Goal: Task Accomplishment & Management: Use online tool/utility

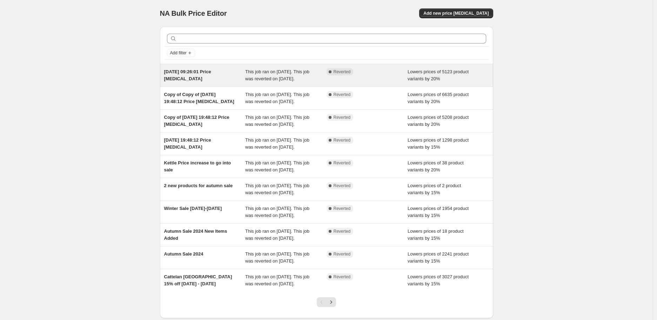
click at [226, 80] on div "[DATE] 09:26:01 Price [MEDICAL_DATA]" at bounding box center [204, 75] width 81 height 14
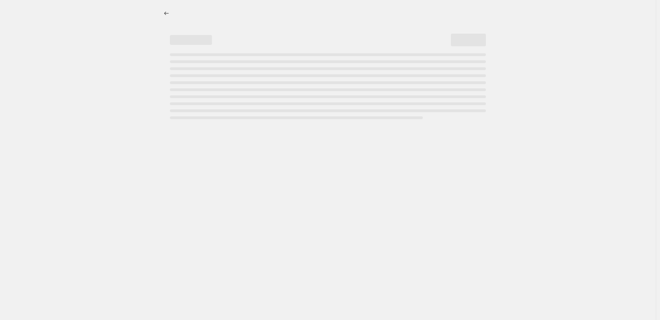
select select "percentage"
select select "not_equal"
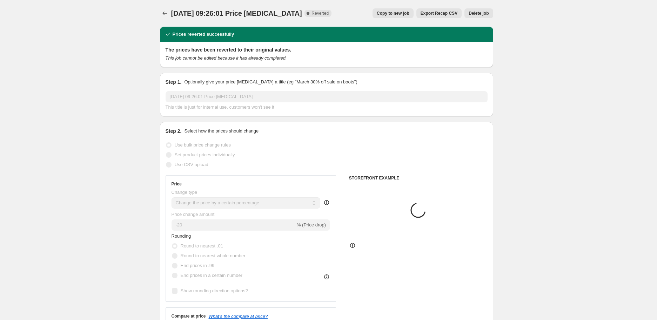
select select "collection"
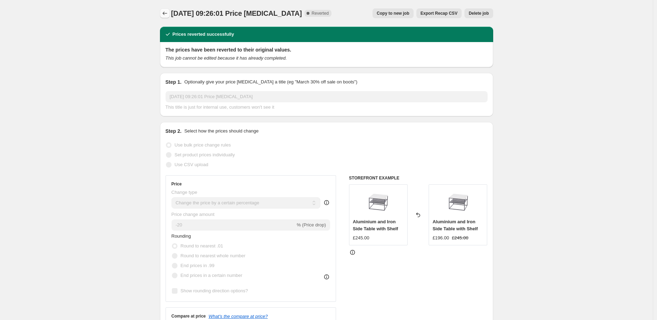
click at [164, 17] on button "Price change jobs" at bounding box center [165, 13] width 10 height 10
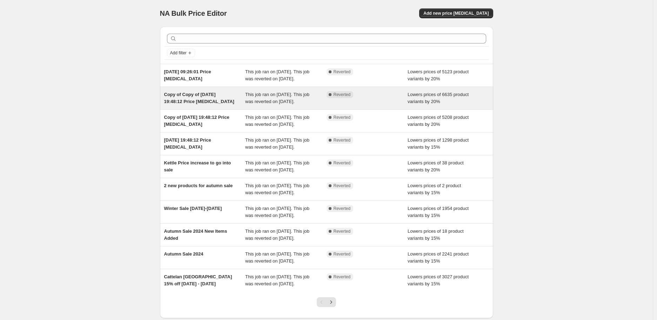
click at [195, 104] on span "Copy of Copy of [DATE] 19:48:12 Price [MEDICAL_DATA]" at bounding box center [199, 98] width 70 height 12
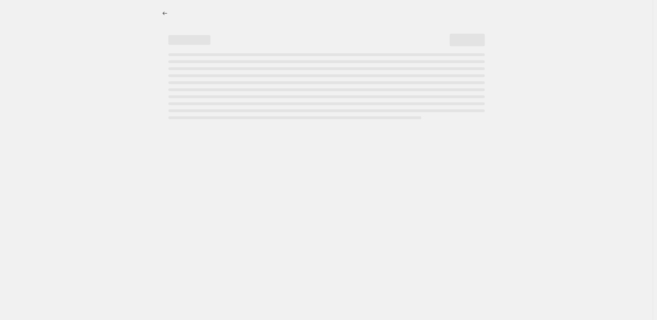
select select "percentage"
select select "collection"
select select "not_equal"
select select "collection"
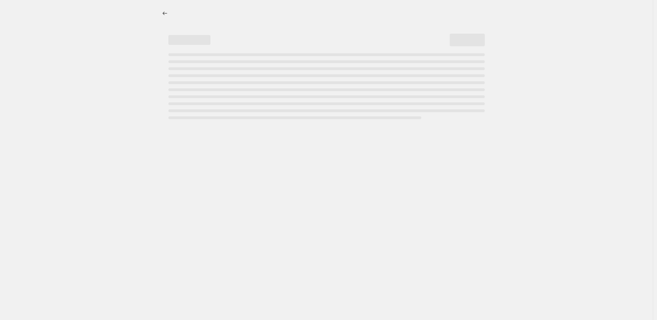
select select "collection"
select select "not_equal"
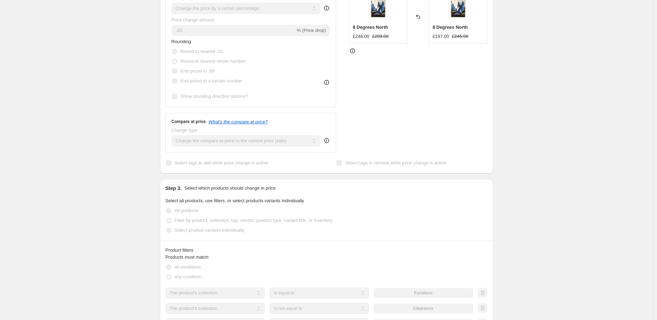
scroll to position [351, 0]
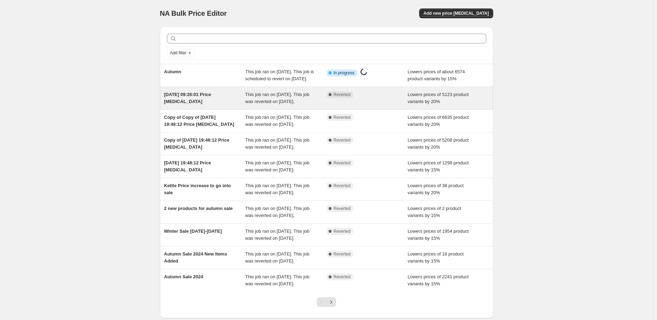
click at [202, 105] on div "[DATE] 09:26:01 Price [MEDICAL_DATA]" at bounding box center [204, 98] width 81 height 14
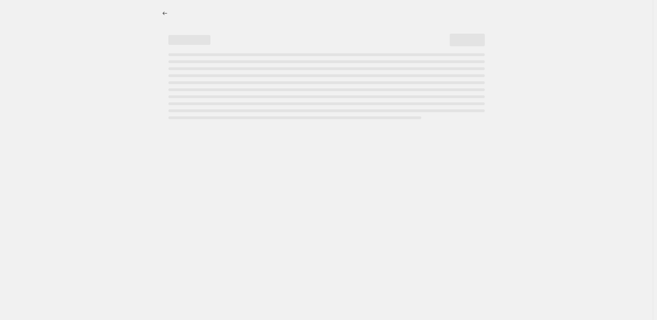
select select "percentage"
select select "collection"
select select "not_equal"
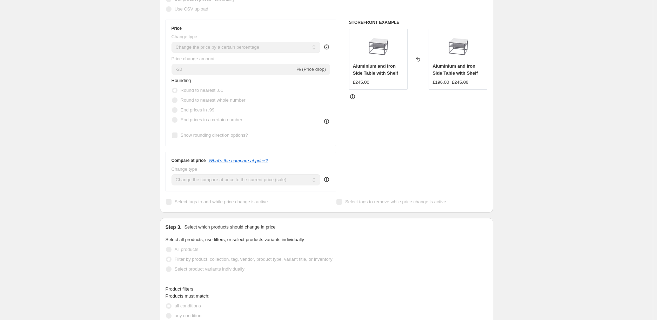
scroll to position [272, 0]
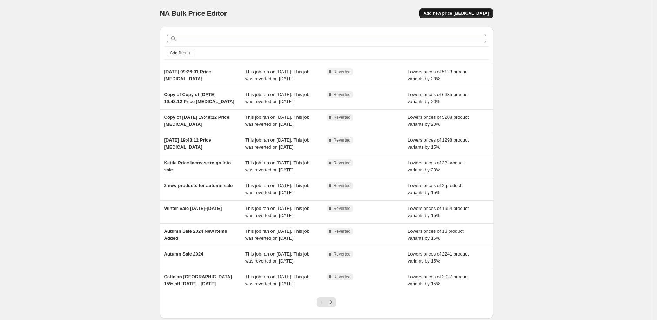
click at [471, 12] on span "Add new price [MEDICAL_DATA]" at bounding box center [455, 14] width 65 height 6
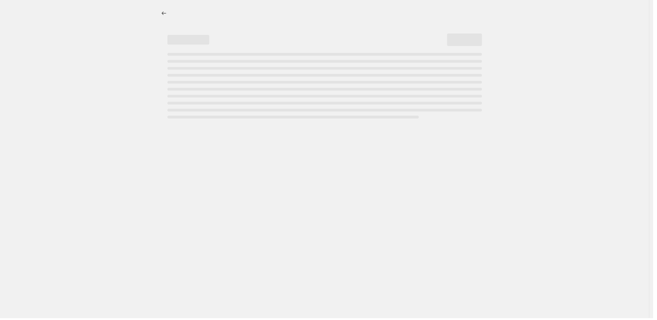
select select "percentage"
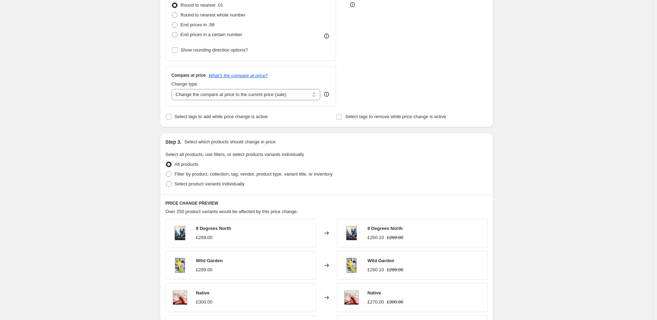
scroll to position [381, 0]
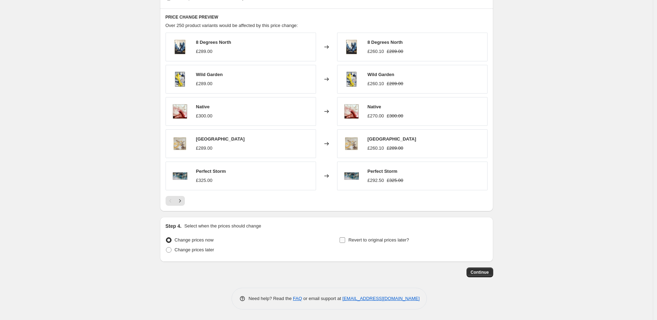
click at [343, 239] on input "Revert to original prices later?" at bounding box center [342, 240] width 6 height 6
checkbox input "true"
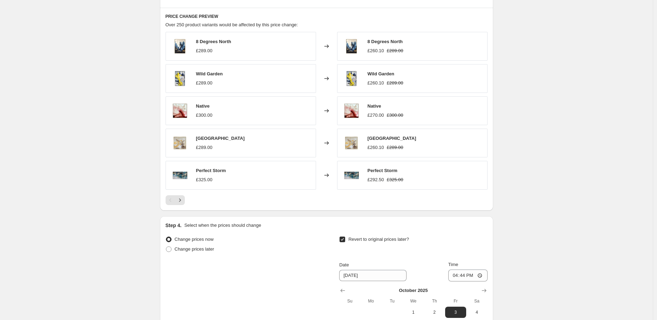
scroll to position [460, 0]
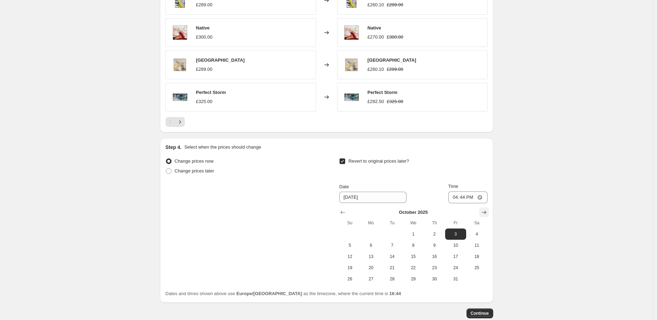
click at [483, 215] on icon "Show next month, November 2025" at bounding box center [483, 212] width 7 height 7
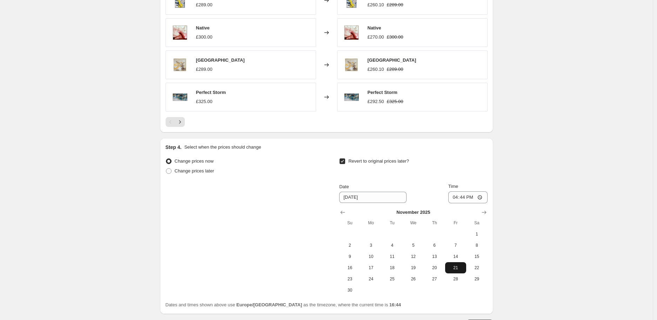
click at [458, 270] on span "21" at bounding box center [455, 268] width 15 height 6
click at [478, 268] on span "22" at bounding box center [476, 268] width 15 height 6
type input "11/22/2025"
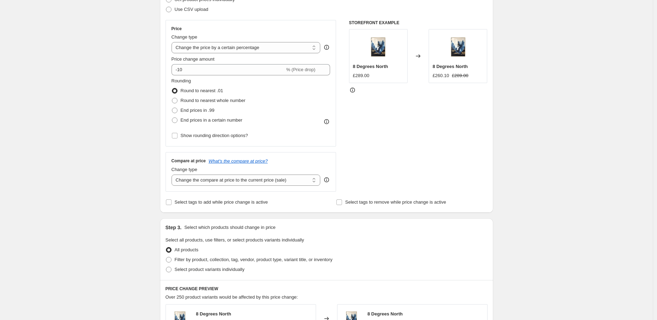
scroll to position [0, 0]
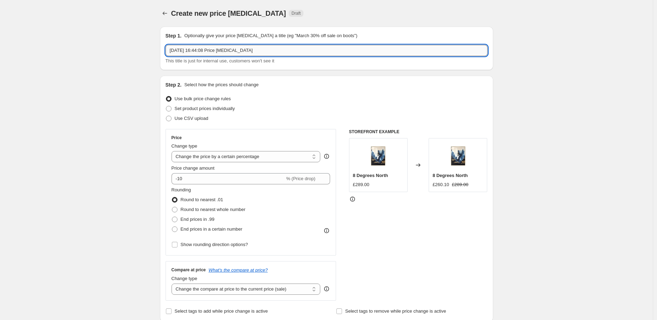
click at [271, 45] on input "26 Sept 2025, 16:44:08 Price change job" at bounding box center [326, 50] width 322 height 11
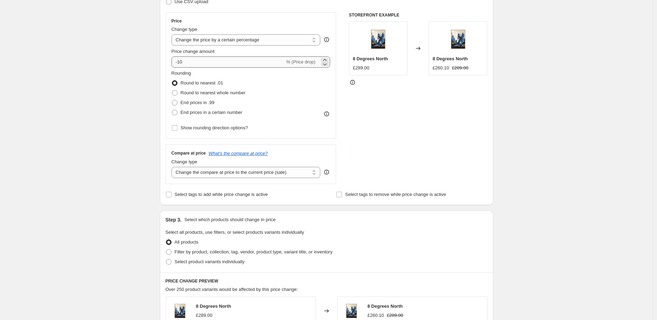
type input "Autumn"
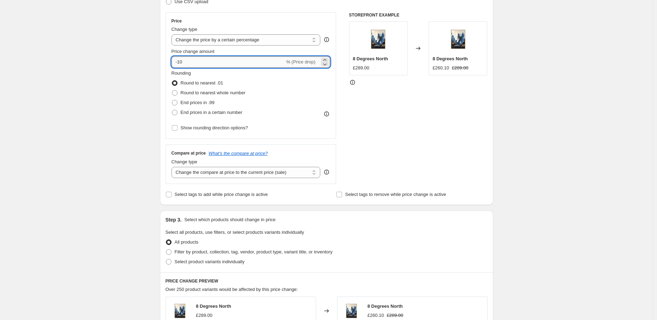
click at [208, 63] on input "-10" at bounding box center [227, 61] width 113 height 11
type input "-15"
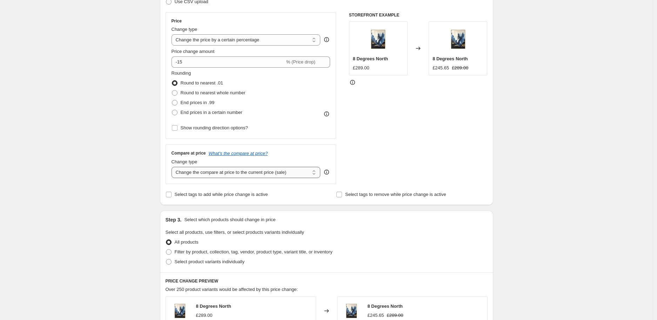
click at [230, 173] on select "Change the compare at price to the current price (sale) Change the compare at p…" at bounding box center [245, 172] width 149 height 11
click at [231, 173] on select "Change the compare at price to the current price (sale) Change the compare at p…" at bounding box center [245, 172] width 149 height 11
click at [230, 194] on span "Select tags to add while price change is active" at bounding box center [221, 194] width 93 height 5
click at [171, 194] on input "Select tags to add while price change is active" at bounding box center [169, 195] width 6 height 6
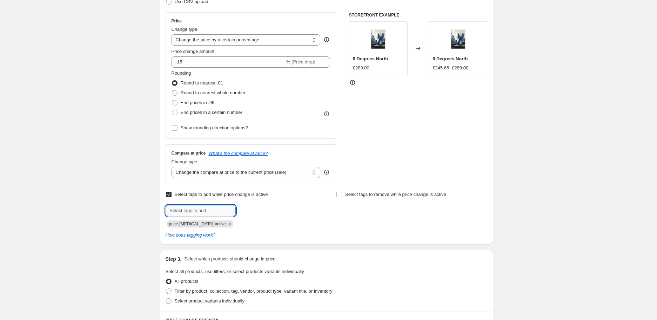
click at [212, 209] on input "text" at bounding box center [200, 210] width 70 height 11
click at [167, 191] on span at bounding box center [168, 194] width 6 height 6
click at [167, 192] on input "Select tags to add while price change is active" at bounding box center [169, 195] width 6 height 6
checkbox input "false"
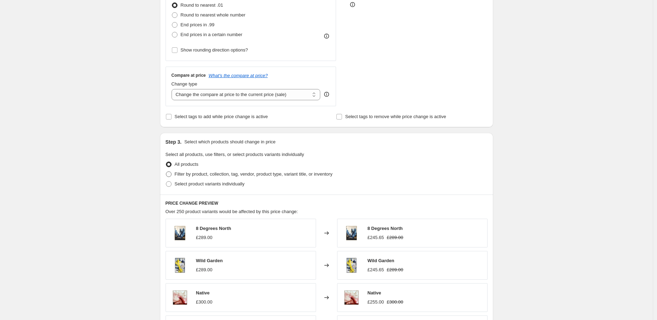
scroll to position [272, 0]
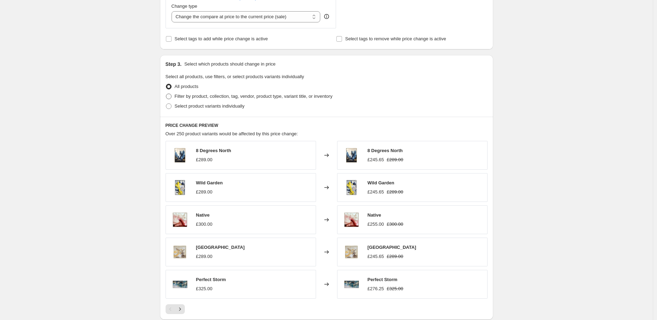
click at [189, 98] on span "Filter by product, collection, tag, vendor, product type, variant title, or inv…" at bounding box center [254, 96] width 158 height 5
click at [166, 94] on input "Filter by product, collection, tag, vendor, product type, variant title, or inv…" at bounding box center [166, 94] width 0 height 0
radio input "true"
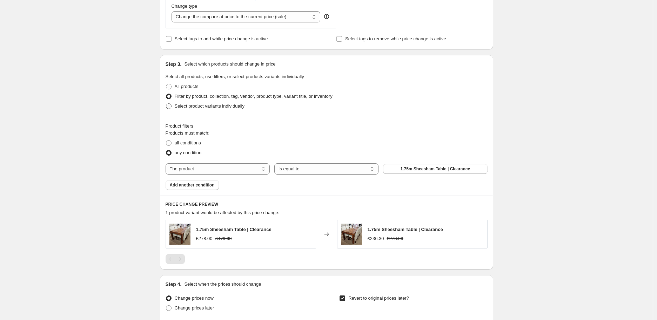
click at [190, 104] on span "Select product variants individually" at bounding box center [210, 105] width 70 height 5
click at [166, 104] on input "Select product variants individually" at bounding box center [166, 103] width 0 height 0
radio input "true"
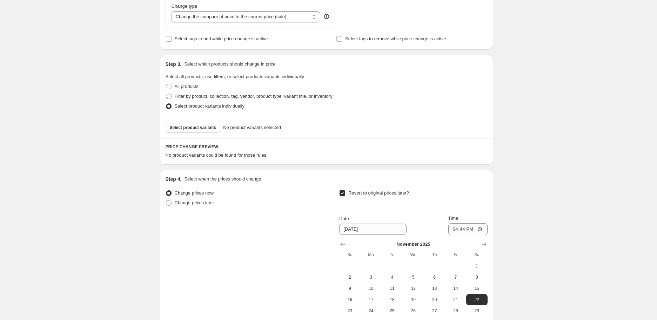
click at [186, 96] on span "Filter by product, collection, tag, vendor, product type, variant title, or inv…" at bounding box center [254, 96] width 158 height 5
click at [166, 94] on input "Filter by product, collection, tag, vendor, product type, variant title, or inv…" at bounding box center [166, 94] width 0 height 0
radio input "true"
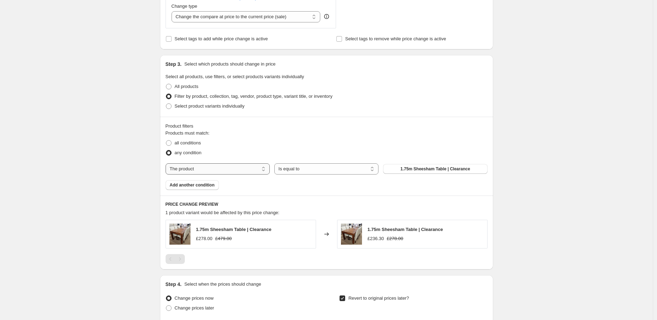
click at [243, 168] on select "The product The product's collection The product's tag The product's vendor The…" at bounding box center [217, 168] width 104 height 11
select select "collection"
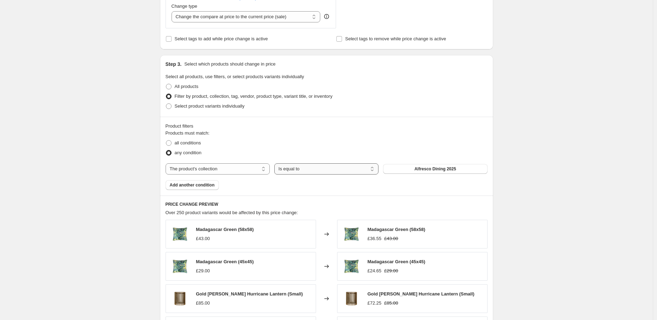
scroll to position [311, 0]
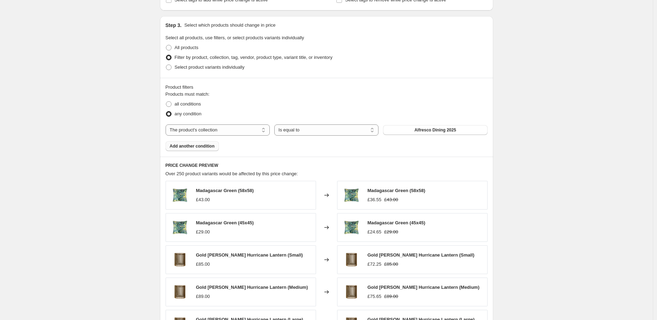
click at [202, 147] on span "Add another condition" at bounding box center [192, 146] width 45 height 6
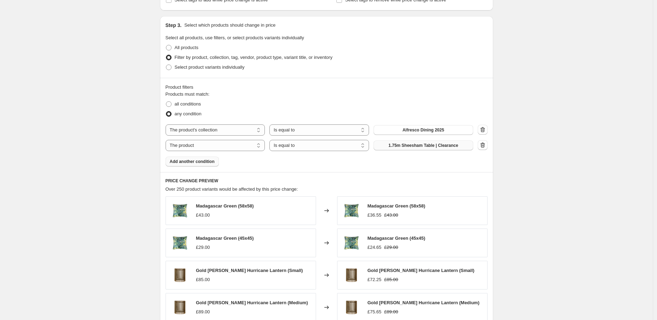
click at [402, 149] on button "1.75m Sheesham Table | Clearance" at bounding box center [423, 146] width 100 height 10
click at [245, 147] on select "The product The product's collection The product's tag The product's vendor The…" at bounding box center [215, 145] width 100 height 11
select select "collection"
click at [336, 148] on select "Is equal to Is not equal to" at bounding box center [319, 145] width 100 height 11
select select "not_equal"
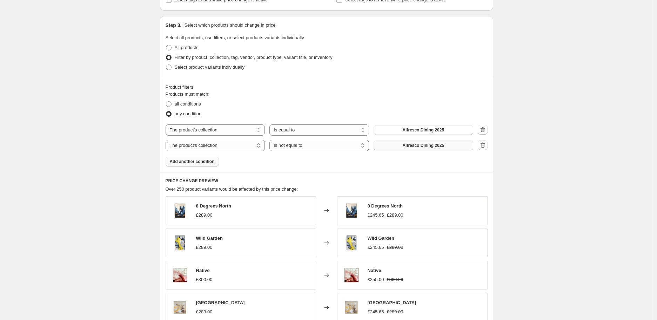
click at [441, 146] on span "Alfresco Dining 2025" at bounding box center [423, 146] width 42 height 6
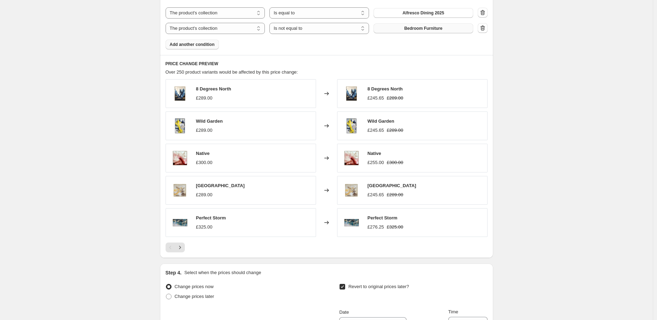
scroll to position [272, 0]
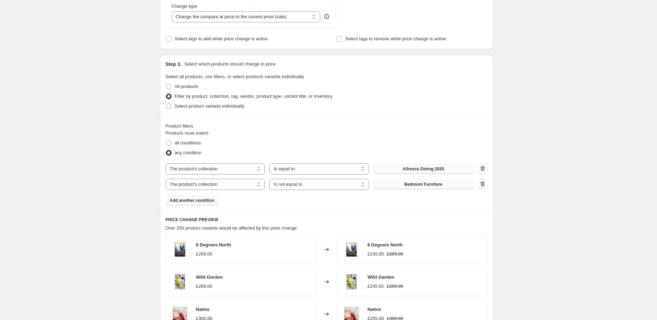
click at [444, 173] on button "Alfresco Dining 2025" at bounding box center [423, 169] width 100 height 10
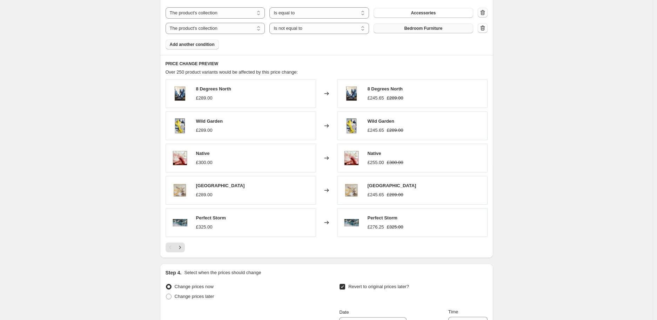
scroll to position [389, 0]
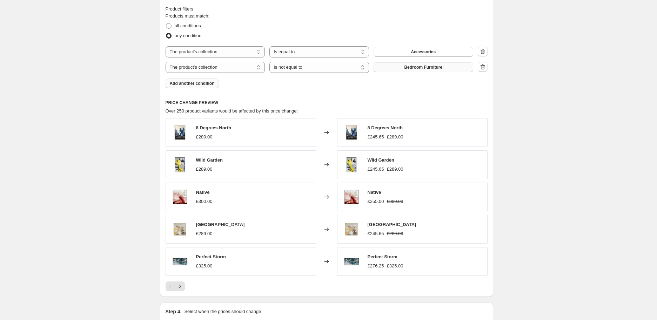
click at [200, 82] on span "Add another condition" at bounding box center [192, 84] width 45 height 6
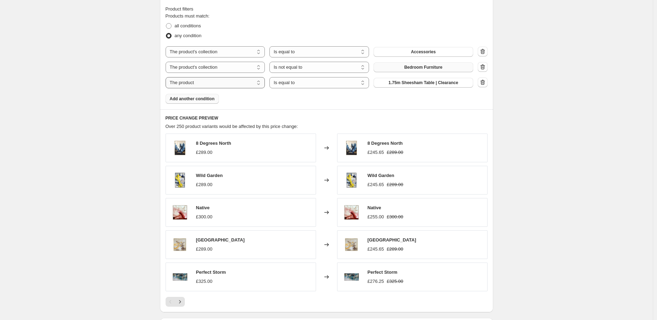
click at [225, 83] on select "The product The product's collection The product's tag The product's vendor The…" at bounding box center [215, 82] width 100 height 11
select select "collection"
click at [310, 84] on select "Is equal to Is not equal to" at bounding box center [319, 82] width 100 height 11
click at [437, 86] on button "Accessories" at bounding box center [423, 83] width 100 height 10
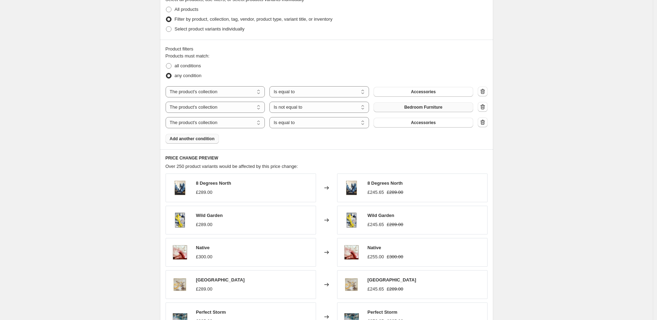
scroll to position [388, 0]
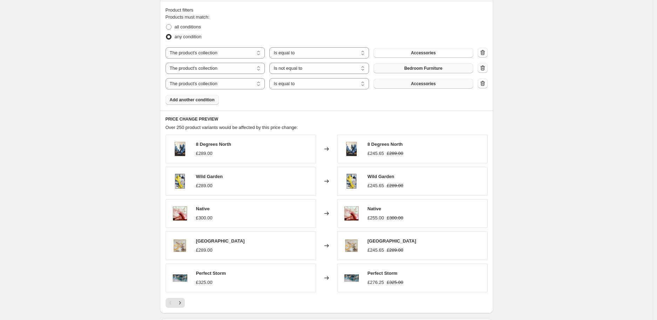
click at [412, 84] on button "Accessories" at bounding box center [423, 84] width 100 height 10
click at [342, 84] on select "Is equal to Is not equal to" at bounding box center [319, 83] width 100 height 11
select select "not_equal"
click at [419, 84] on span "Accessories" at bounding box center [423, 84] width 25 height 6
click at [188, 100] on span "Add another condition" at bounding box center [192, 100] width 45 height 6
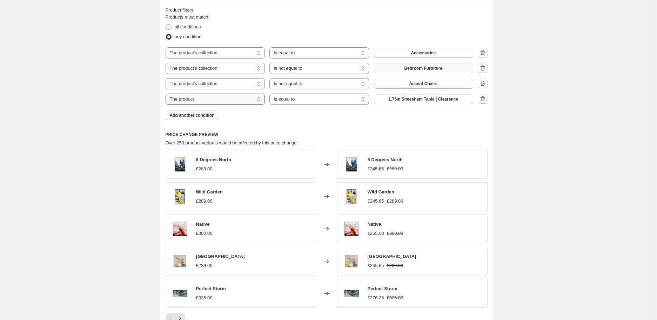
click at [243, 103] on select "The product The product's collection The product's tag The product's vendor The…" at bounding box center [215, 99] width 100 height 11
select select "collection"
click at [300, 99] on select "Is equal to Is not equal to" at bounding box center [319, 99] width 100 height 11
select select "not_equal"
click at [419, 99] on span "Accent Chairs" at bounding box center [423, 99] width 28 height 6
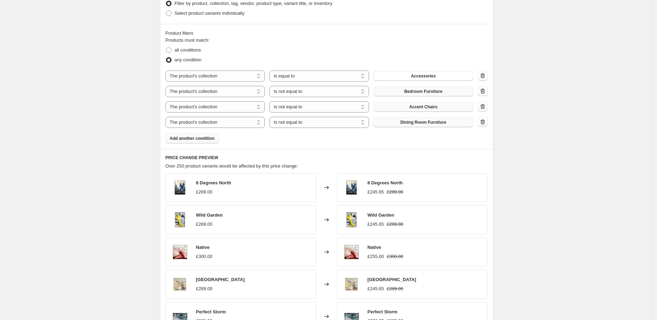
scroll to position [287, 0]
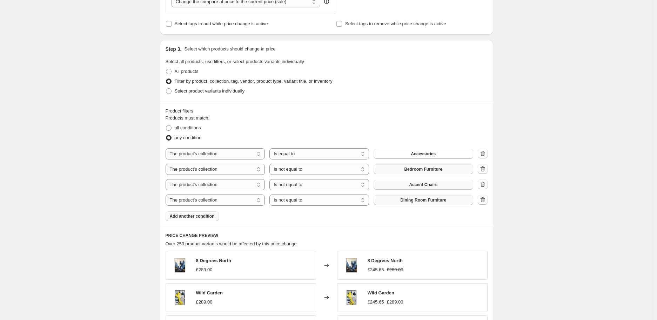
click at [203, 215] on span "Add another condition" at bounding box center [192, 217] width 45 height 6
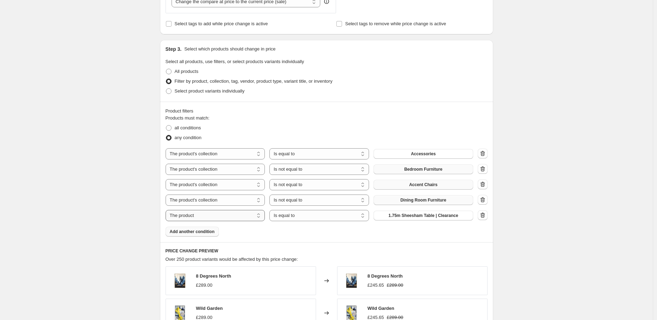
click at [205, 215] on select "The product The product's collection The product's tag The product's vendor The…" at bounding box center [215, 215] width 100 height 11
select select "collection"
click at [306, 218] on select "Is equal to Is not equal to" at bounding box center [319, 215] width 100 height 11
select select "not_equal"
click at [405, 217] on button "Accent Chairs" at bounding box center [423, 216] width 100 height 10
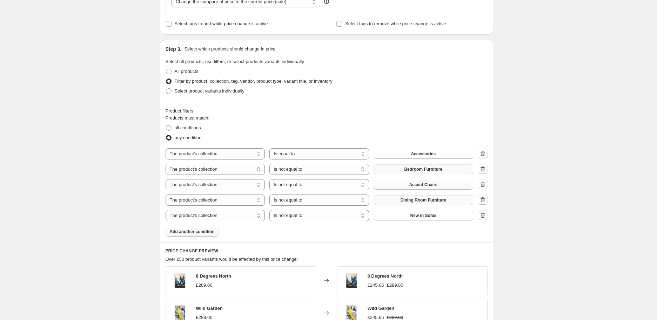
click at [194, 231] on span "Add another condition" at bounding box center [192, 232] width 45 height 6
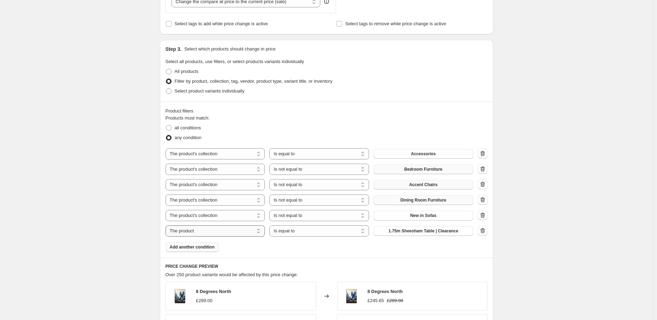
scroll to position [326, 0]
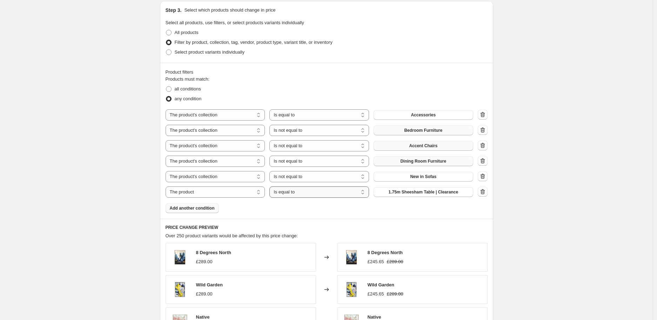
click at [292, 190] on select "Is equal to Is not equal to" at bounding box center [319, 192] width 100 height 11
select select "not_equal"
click at [400, 195] on span "1.75m Sheesham Table | Clearance" at bounding box center [423, 192] width 70 height 6
click at [330, 189] on select "Is equal to Is not equal to" at bounding box center [319, 192] width 100 height 11
click at [203, 185] on div "The product The product's collection The product's tag The product's vendor The…" at bounding box center [326, 153] width 322 height 88
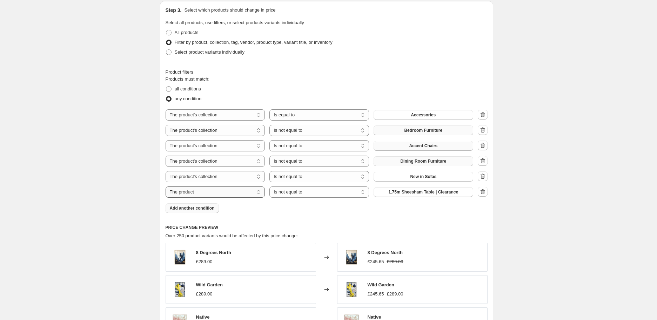
click at [202, 188] on select "The product The product's collection The product's tag The product's vendor The…" at bounding box center [215, 192] width 100 height 11
select select "collection"
click at [426, 193] on span "Accent Chairs" at bounding box center [423, 192] width 28 height 6
click at [201, 211] on button "Add another condition" at bounding box center [191, 208] width 53 height 10
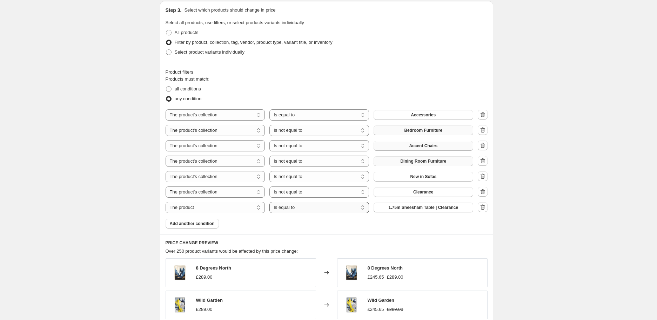
click at [279, 211] on select "Is equal to Is not equal to" at bounding box center [319, 207] width 100 height 11
click at [242, 208] on select "The product The product's collection The product's tag The product's vendor The…" at bounding box center [215, 207] width 100 height 11
select select "collection"
click at [418, 207] on span "Accent Chairs" at bounding box center [423, 208] width 28 height 6
click at [581, 213] on div "Create new price change job. This page is ready Create new price change job Dra…" at bounding box center [326, 175] width 652 height 1003
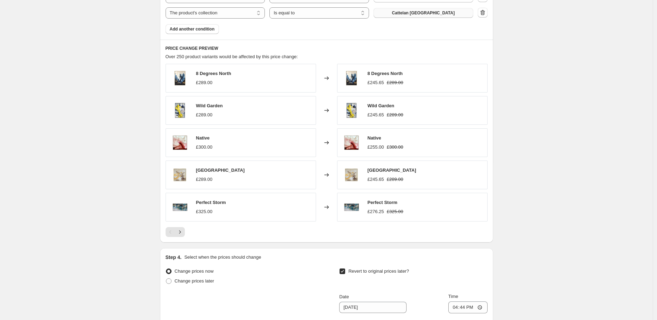
scroll to position [684, 0]
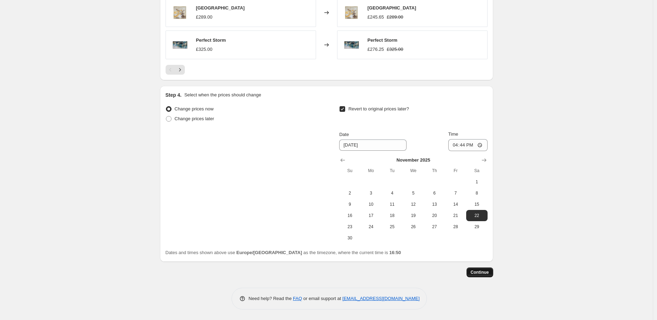
click at [478, 271] on span "Continue" at bounding box center [479, 273] width 18 height 6
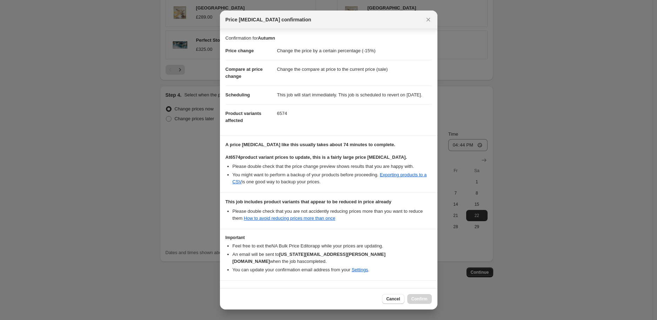
scroll to position [21, 0]
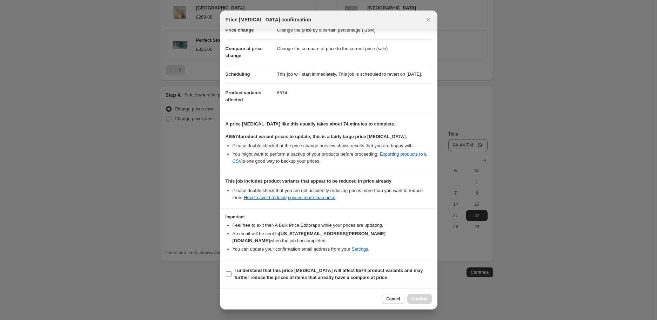
click at [228, 275] on input "I understand that this price change job will affect 6574 product variants and m…" at bounding box center [229, 274] width 6 height 6
checkbox input "true"
click at [422, 299] on span "Confirm" at bounding box center [419, 299] width 16 height 6
type input "Autumn"
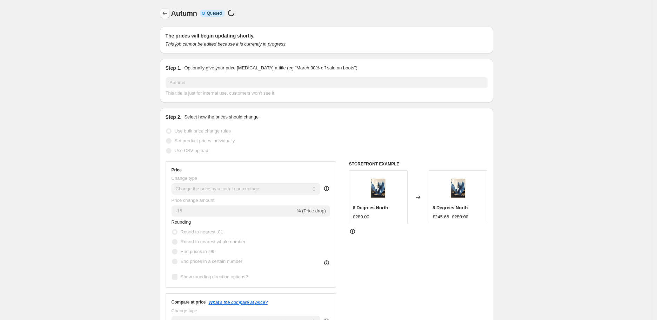
click at [163, 12] on icon "Price change jobs" at bounding box center [164, 13] width 7 height 7
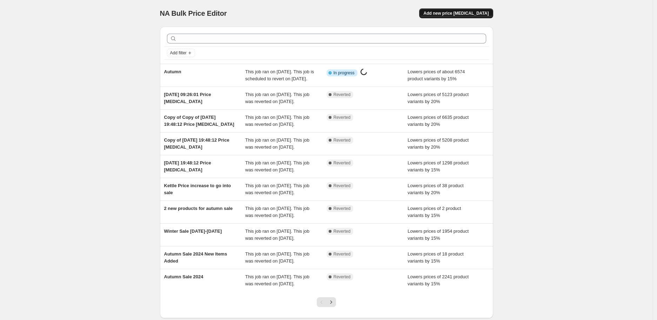
click at [457, 13] on span "Add new price [MEDICAL_DATA]" at bounding box center [455, 14] width 65 height 6
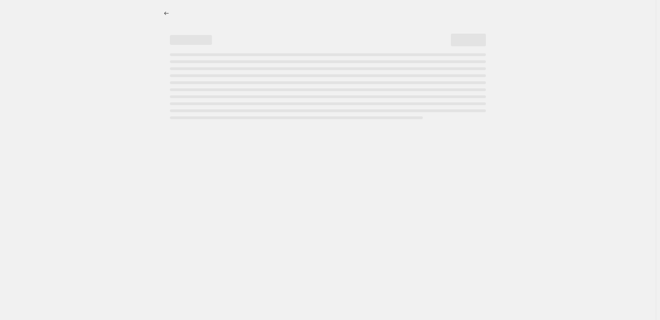
select select "percentage"
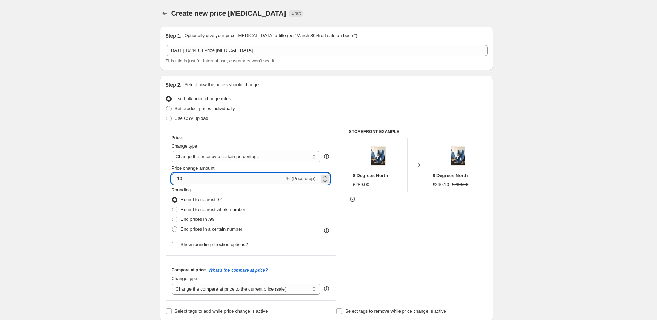
click at [216, 181] on input "-10" at bounding box center [227, 178] width 113 height 11
type input "-1"
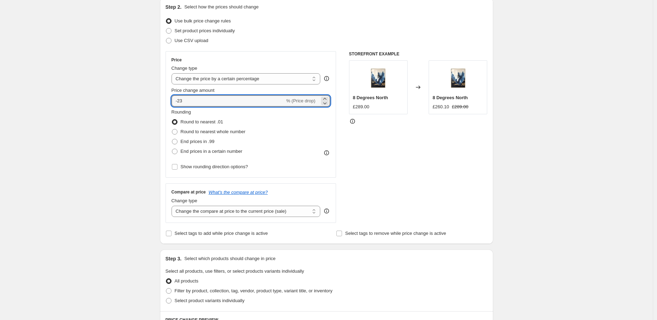
scroll to position [195, 0]
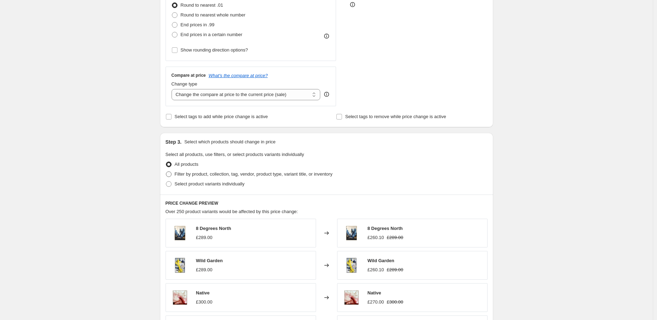
type input "-23"
click at [178, 174] on span "Filter by product, collection, tag, vendor, product type, variant title, or inv…" at bounding box center [254, 173] width 158 height 5
click at [166, 172] on input "Filter by product, collection, tag, vendor, product type, variant title, or inv…" at bounding box center [166, 171] width 0 height 0
radio input "true"
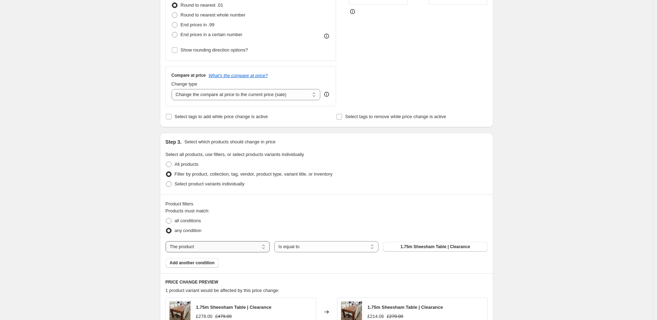
click at [222, 246] on select "The product The product's collection The product's tag The product's vendor The…" at bounding box center [217, 246] width 104 height 11
click at [428, 249] on span "1.75m Sheesham Table | Clearance" at bounding box center [435, 247] width 70 height 6
click at [260, 244] on select "The product The product's collection The product's tag The product's vendor The…" at bounding box center [217, 246] width 104 height 11
select select "collection"
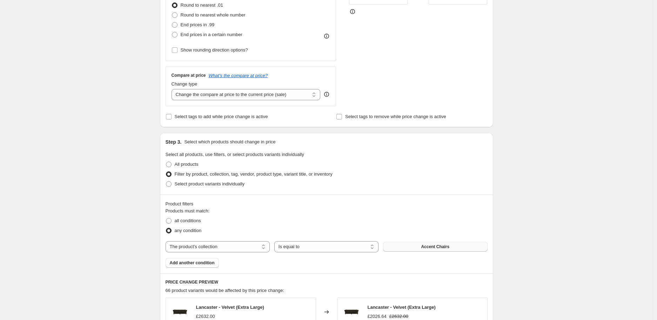
click at [419, 249] on button "Accent Chairs" at bounding box center [435, 247] width 104 height 10
click at [203, 262] on span "Add another condition" at bounding box center [192, 263] width 45 height 6
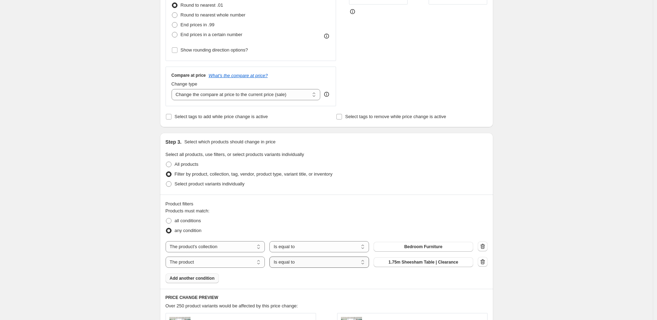
click at [297, 264] on select "Is equal to Is not equal to" at bounding box center [319, 262] width 100 height 11
click at [407, 248] on span "Bedroom Furniture" at bounding box center [423, 247] width 38 height 6
click at [242, 261] on select "The product The product's collection The product's tag The product's vendor The…" at bounding box center [215, 262] width 100 height 11
select select "collection"
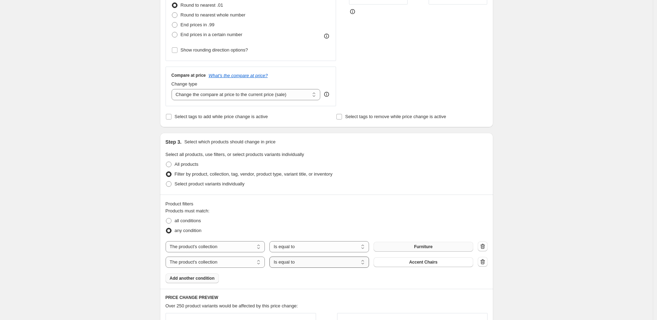
click at [305, 265] on select "Is equal to Is not equal to" at bounding box center [319, 262] width 100 height 11
select select "not_equal"
click at [419, 261] on span "Accent Chairs" at bounding box center [423, 262] width 28 height 6
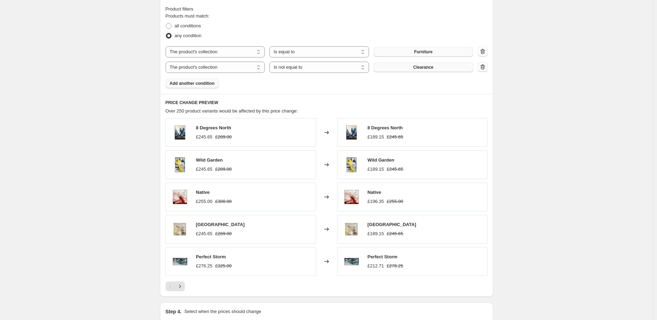
scroll to position [476, 0]
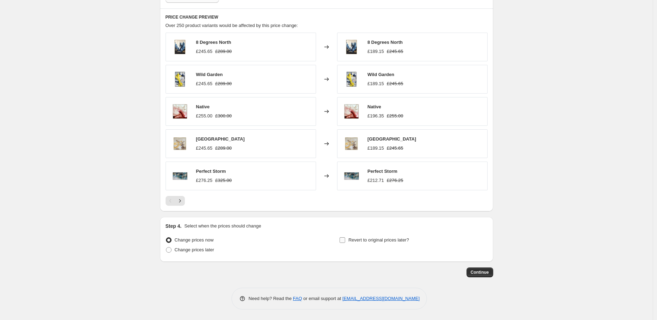
click at [361, 238] on span "Revert to original prices later?" at bounding box center [378, 239] width 61 height 5
click at [345, 238] on input "Revert to original prices later?" at bounding box center [342, 240] width 6 height 6
checkbox input "true"
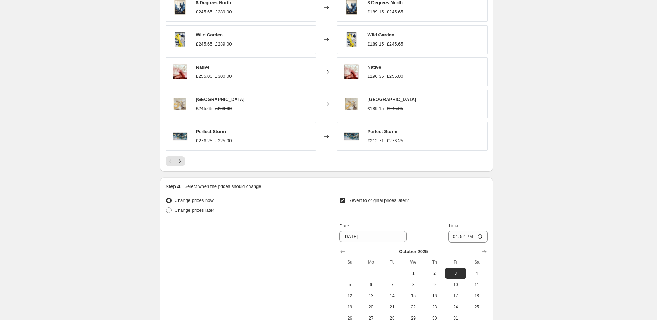
scroll to position [596, 0]
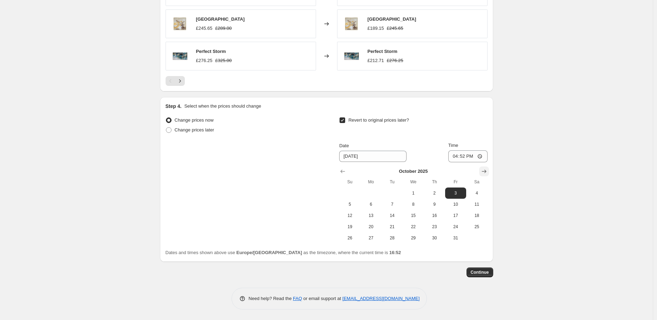
click at [485, 172] on icon "Show next month, November 2025" at bounding box center [483, 171] width 7 height 7
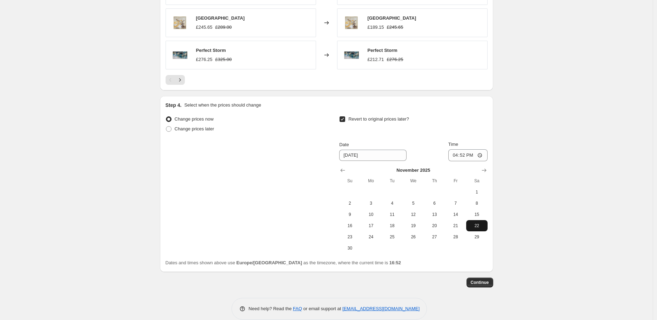
click at [472, 229] on span "22" at bounding box center [476, 226] width 15 height 6
type input "11/22/2025"
click at [489, 282] on span "Continue" at bounding box center [479, 283] width 18 height 6
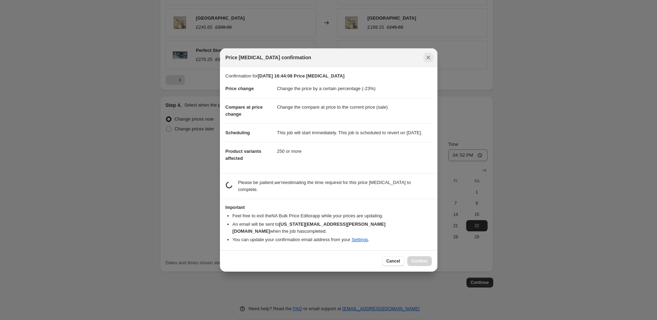
click at [426, 60] on icon "Close" at bounding box center [428, 57] width 7 height 7
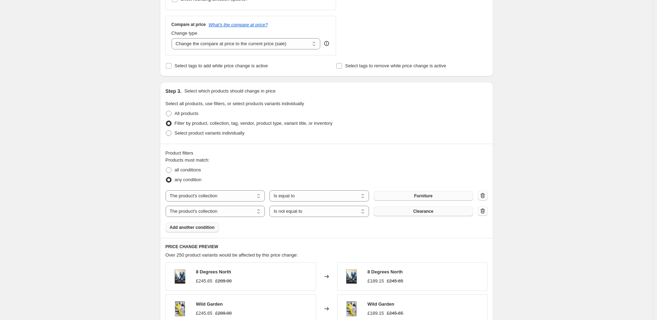
scroll to position [128, 0]
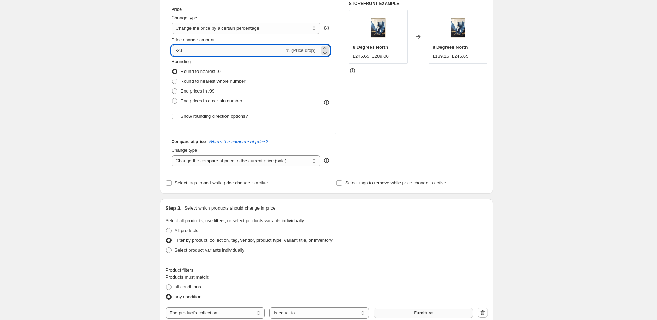
click at [191, 49] on input "-23" at bounding box center [227, 50] width 113 height 11
type input "-2"
type input "-18"
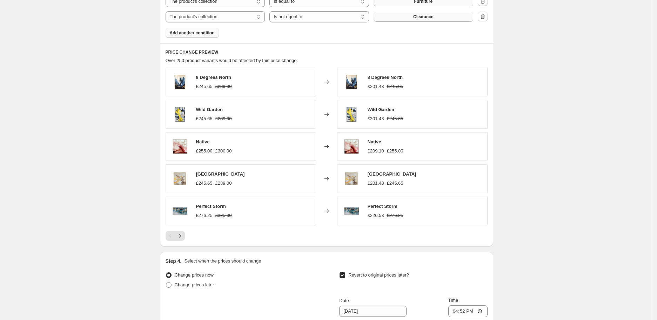
scroll to position [596, 0]
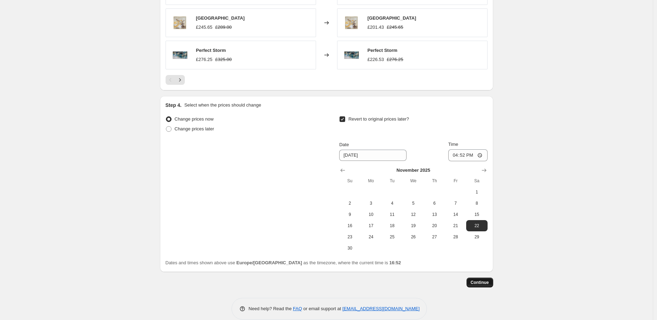
click at [486, 284] on span "Continue" at bounding box center [479, 283] width 18 height 6
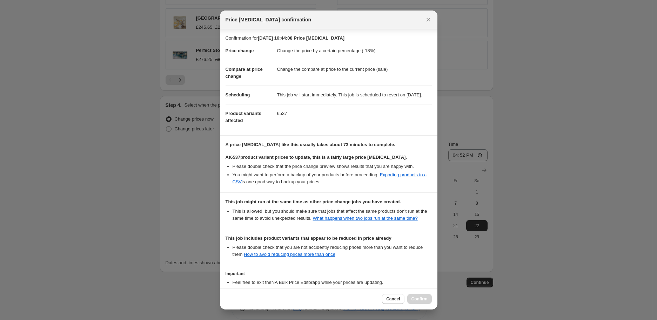
scroll to position [64, 0]
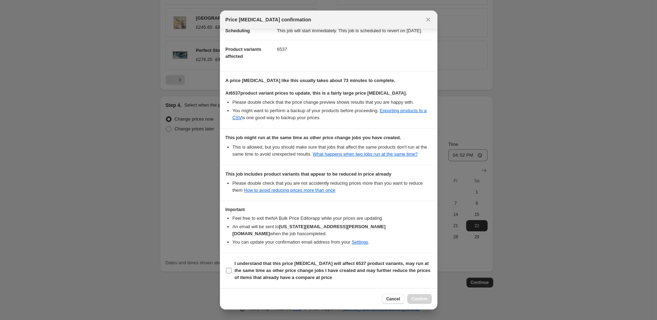
click at [228, 273] on input "I understand that this price change job will affect 6537 product variants, may …" at bounding box center [229, 271] width 6 height 6
checkbox input "true"
click at [421, 299] on span "Confirm" at bounding box center [419, 299] width 16 height 6
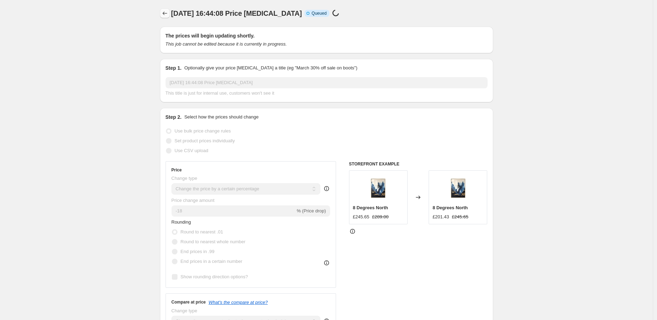
click at [165, 14] on icon "Price change jobs" at bounding box center [164, 13] width 7 height 7
